Goal: Book appointment/travel/reservation

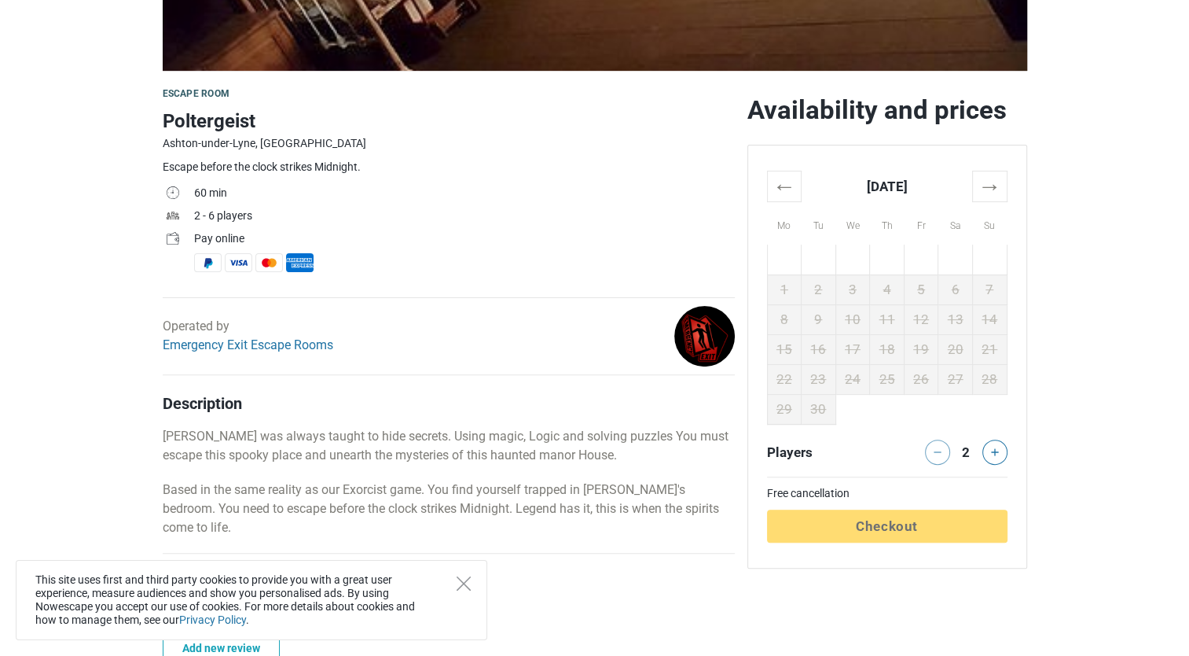
scroll to position [408, 0]
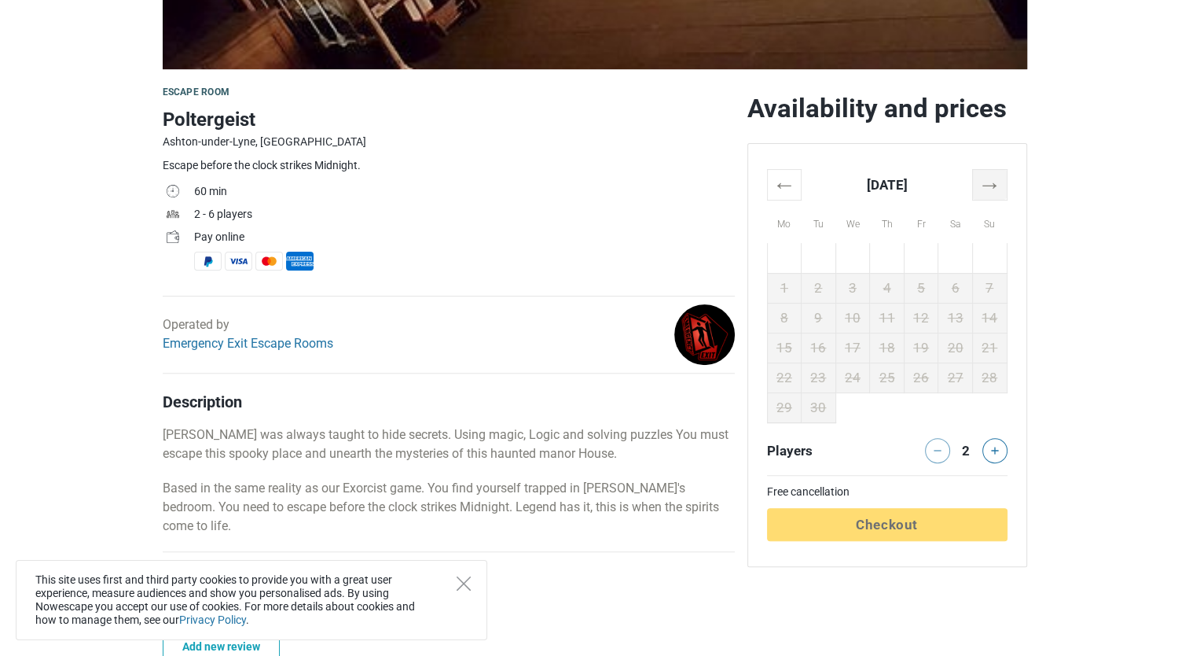
click at [1001, 188] on th "→" at bounding box center [989, 184] width 35 height 31
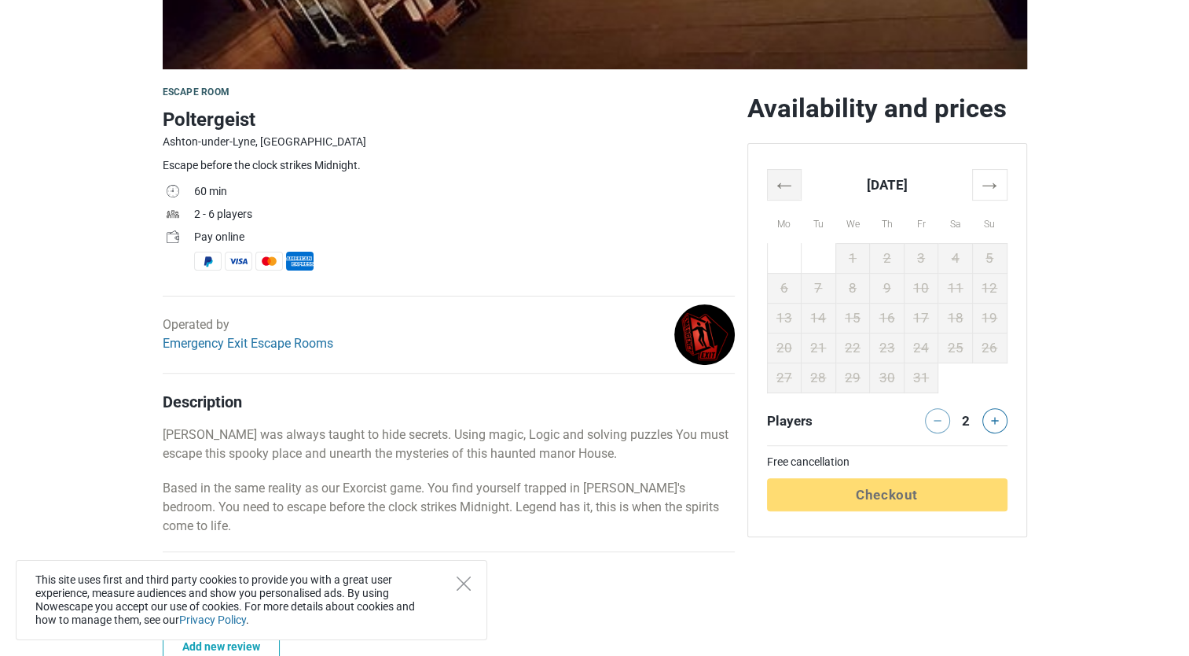
click at [782, 193] on th "←" at bounding box center [784, 184] width 35 height 31
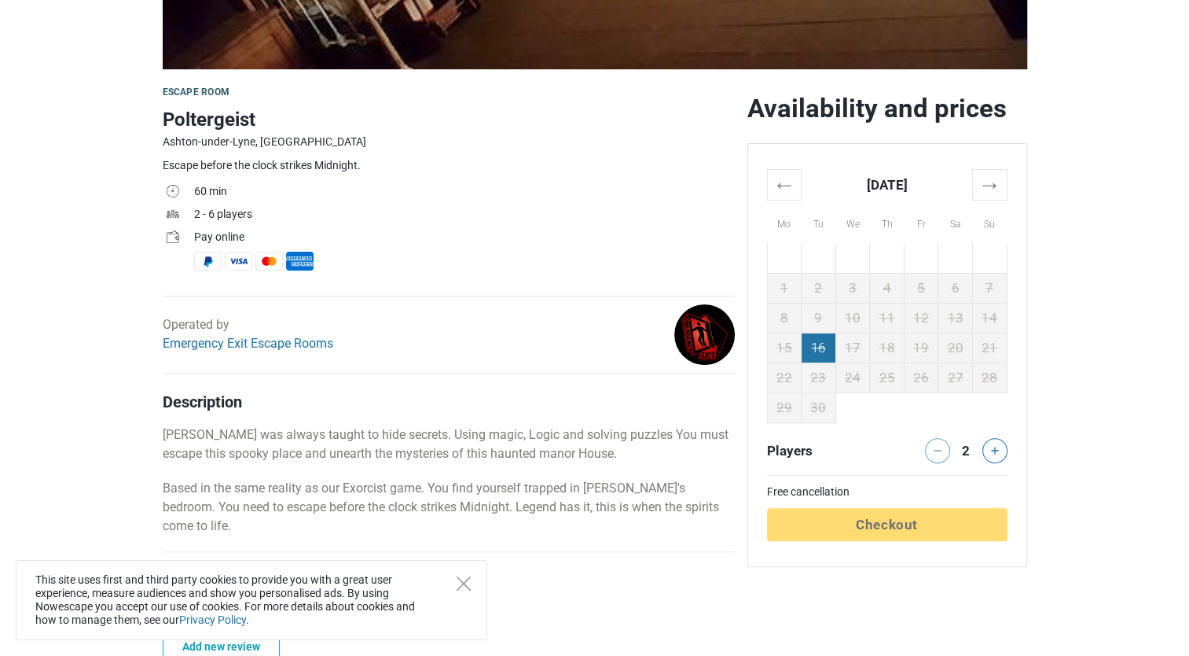
click at [828, 340] on td "16" at bounding box center [819, 347] width 35 height 30
click at [802, 381] on td "23" at bounding box center [819, 377] width 35 height 30
click at [885, 339] on td "18" at bounding box center [887, 347] width 35 height 30
click at [838, 385] on td "24" at bounding box center [852, 377] width 35 height 30
click at [938, 362] on td "20" at bounding box center [955, 347] width 35 height 30
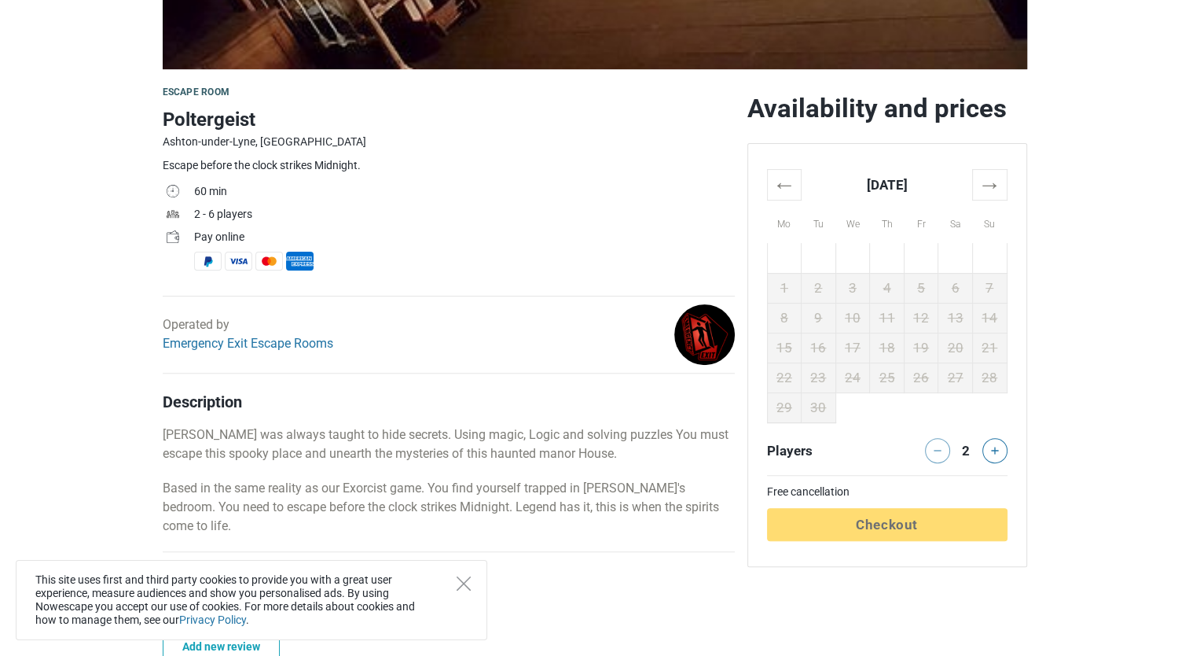
click at [1006, 459] on div at bounding box center [997, 450] width 31 height 25
click at [997, 458] on button at bounding box center [994, 450] width 25 height 25
click at [979, 196] on th "→" at bounding box center [989, 184] width 35 height 31
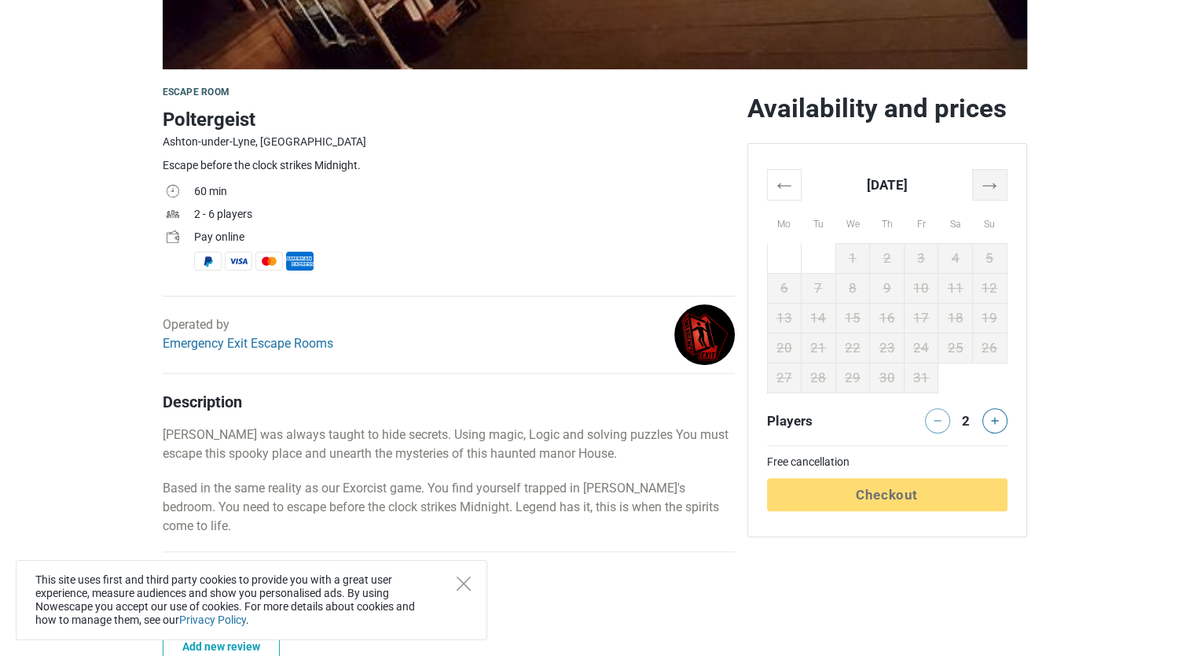
click at [994, 196] on th "→" at bounding box center [989, 184] width 35 height 31
click at [999, 193] on th "→" at bounding box center [989, 184] width 35 height 31
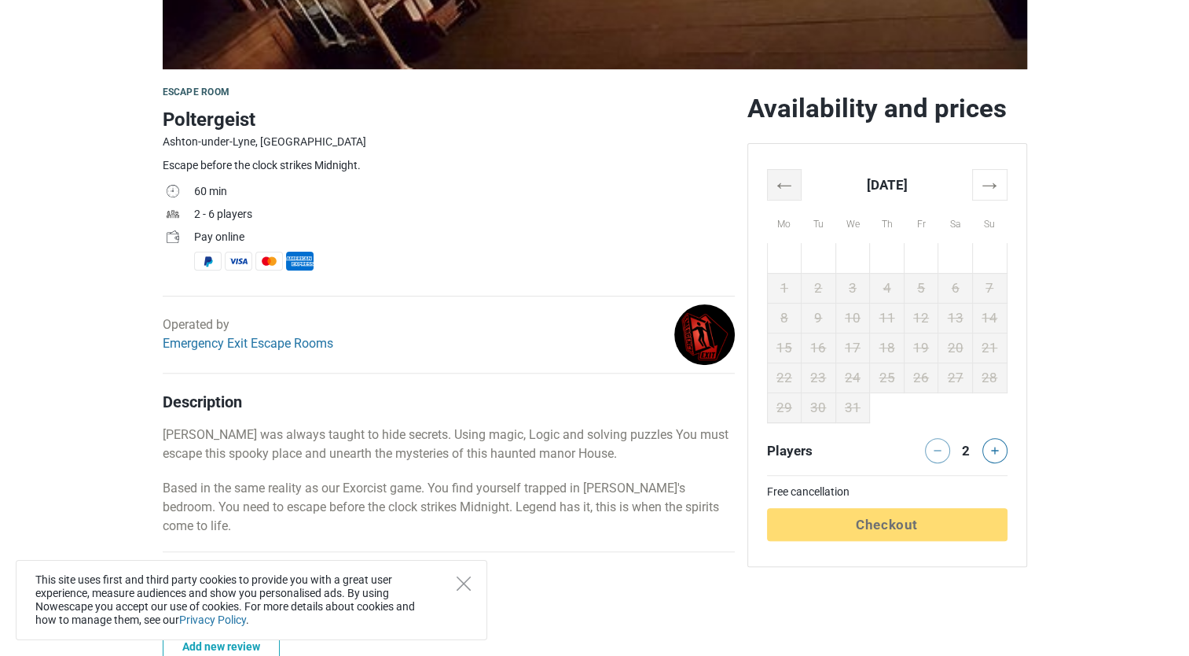
click at [783, 198] on th "←" at bounding box center [784, 184] width 35 height 31
